Goal: Information Seeking & Learning: Learn about a topic

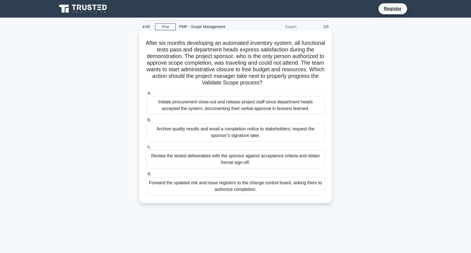
click at [211, 158] on div "Review the tested deliverables with the sponsor against acceptance criteria and…" at bounding box center [235, 159] width 178 height 18
click at [146, 149] on input "c. Review the tested deliverables with the sponsor against acceptance criteria …" at bounding box center [146, 147] width 0 height 4
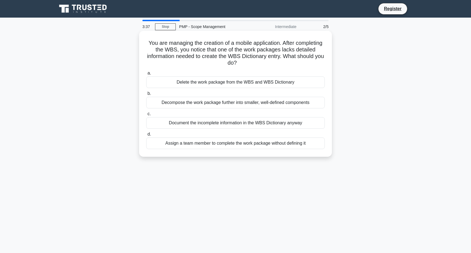
click at [225, 104] on div "Decompose the work package further into smaller, well-defined components" at bounding box center [235, 103] width 178 height 12
click at [146, 96] on input "b. Decompose the work package further into smaller, well-defined components" at bounding box center [146, 94] width 0 height 4
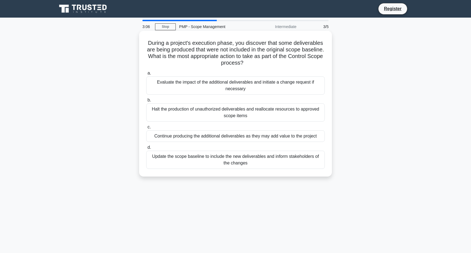
click at [237, 86] on div "Evaluate the impact of the additional deliverables and initiate a change reques…" at bounding box center [235, 86] width 178 height 18
click at [146, 75] on input "a. Evaluate the impact of the additional deliverables and initiate a change req…" at bounding box center [146, 74] width 0 height 4
